Goal: Transaction & Acquisition: Purchase product/service

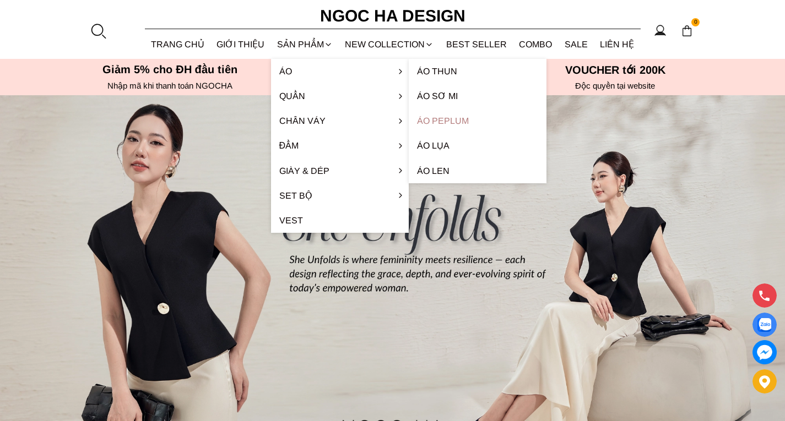
click at [440, 120] on link "Áo Peplum" at bounding box center [478, 121] width 138 height 25
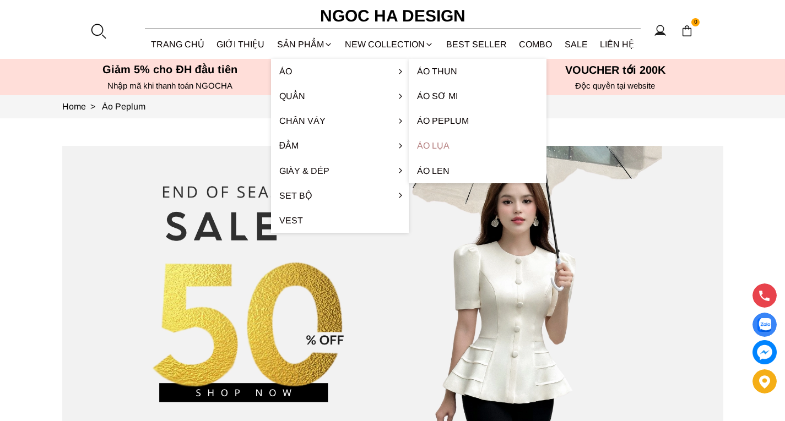
click at [442, 144] on link "Áo lụa" at bounding box center [478, 145] width 138 height 25
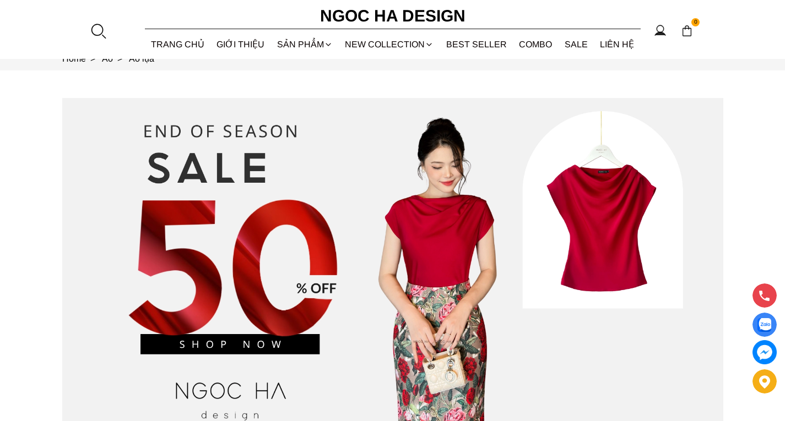
scroll to position [47, 0]
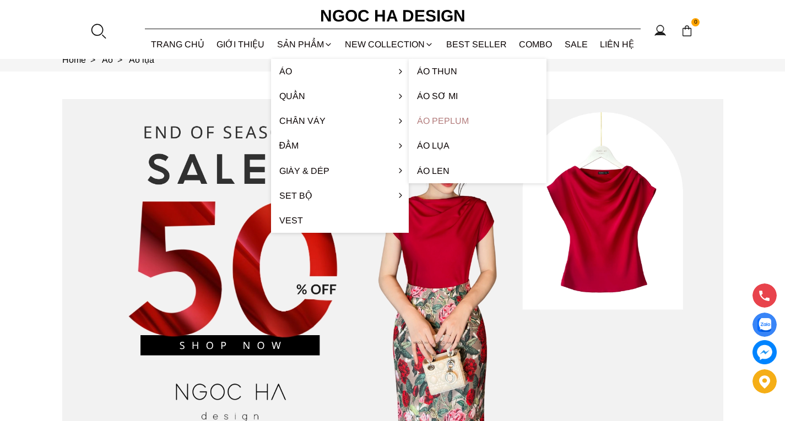
click at [435, 120] on link "Áo Peplum" at bounding box center [478, 121] width 138 height 25
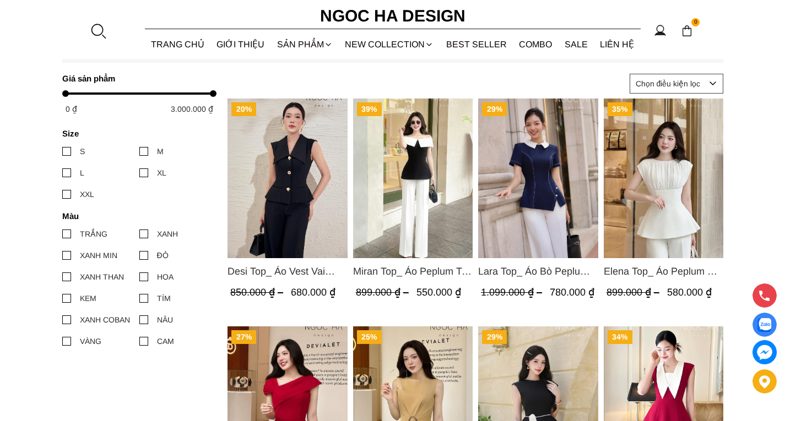
scroll to position [458, 0]
click at [69, 172] on div at bounding box center [66, 173] width 9 height 9
click at [62, 173] on input "L" at bounding box center [62, 173] width 0 height 0
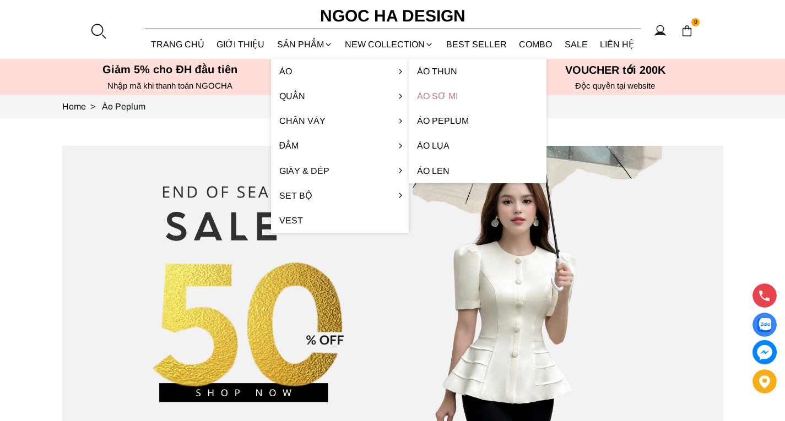
click at [426, 98] on link "Áo sơ mi" at bounding box center [478, 96] width 138 height 25
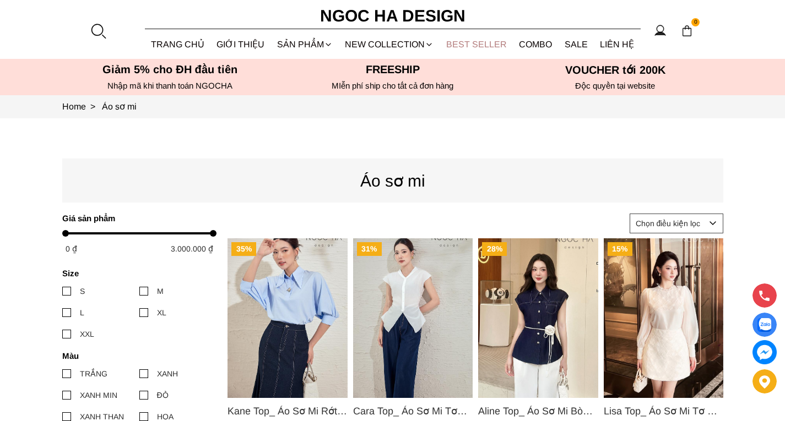
click at [473, 44] on link "BEST SELLER" at bounding box center [476, 44] width 73 height 29
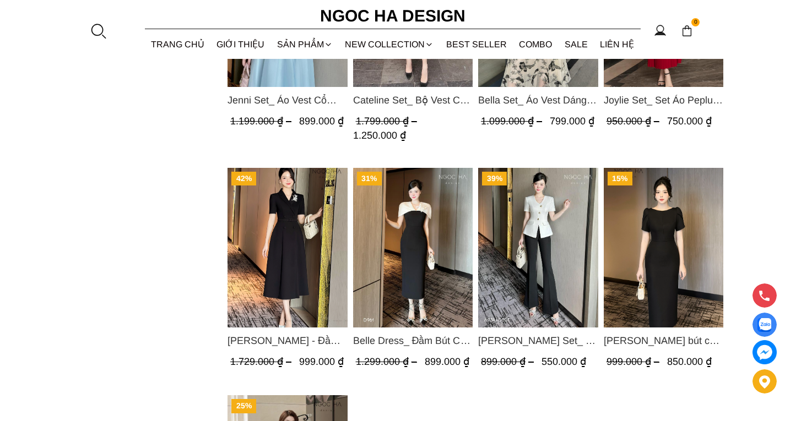
scroll to position [870, 0]
click at [568, 43] on link "SALE" at bounding box center [577, 44] width 36 height 29
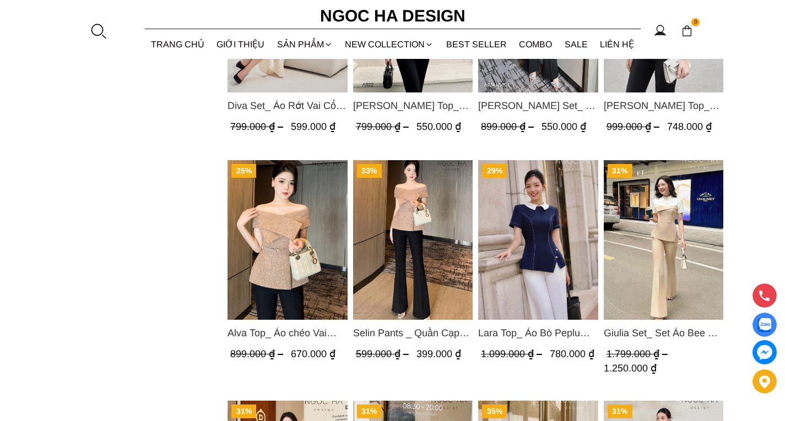
scroll to position [1092, 0]
